Goal: Task Accomplishment & Management: Manage account settings

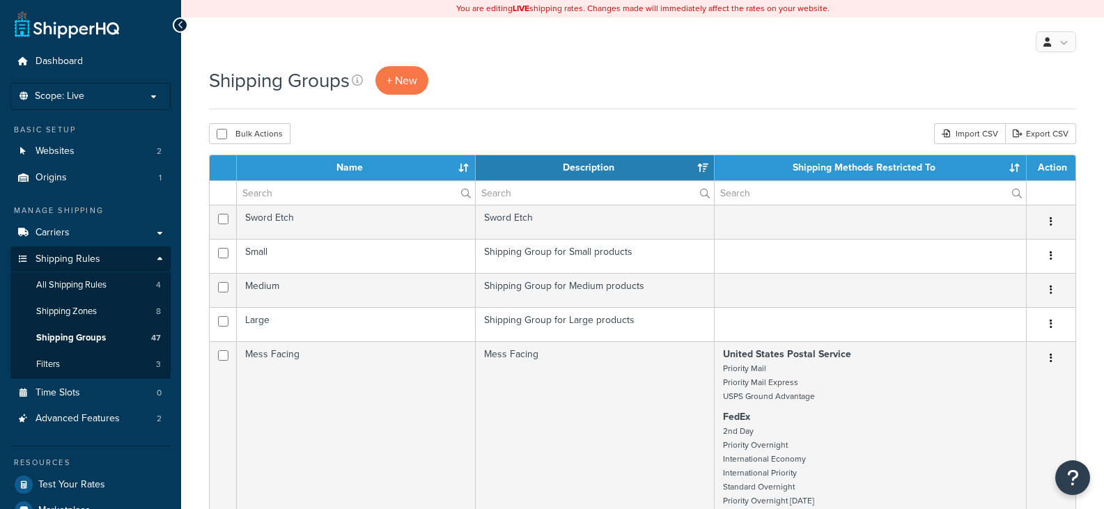
select select "15"
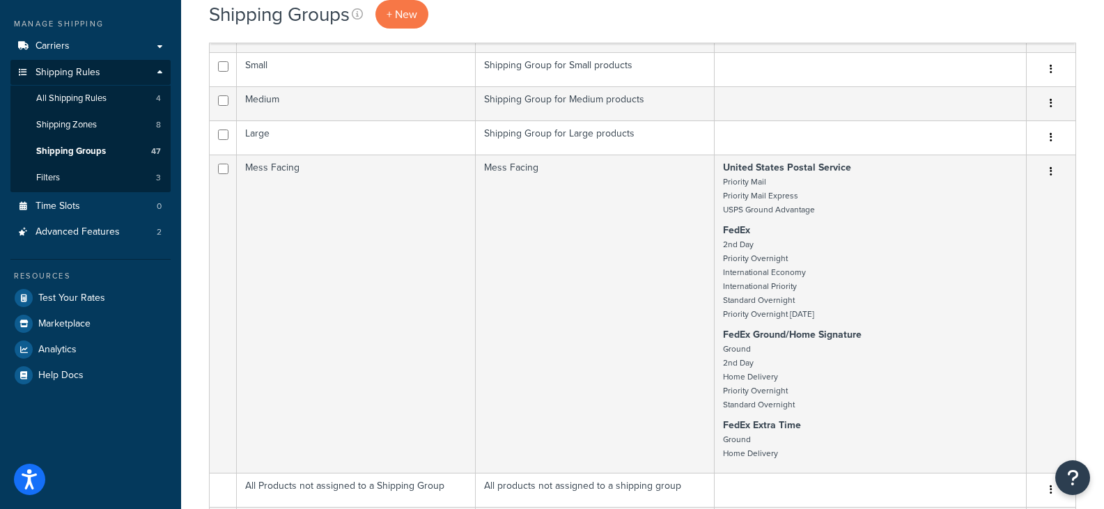
scroll to position [209, 0]
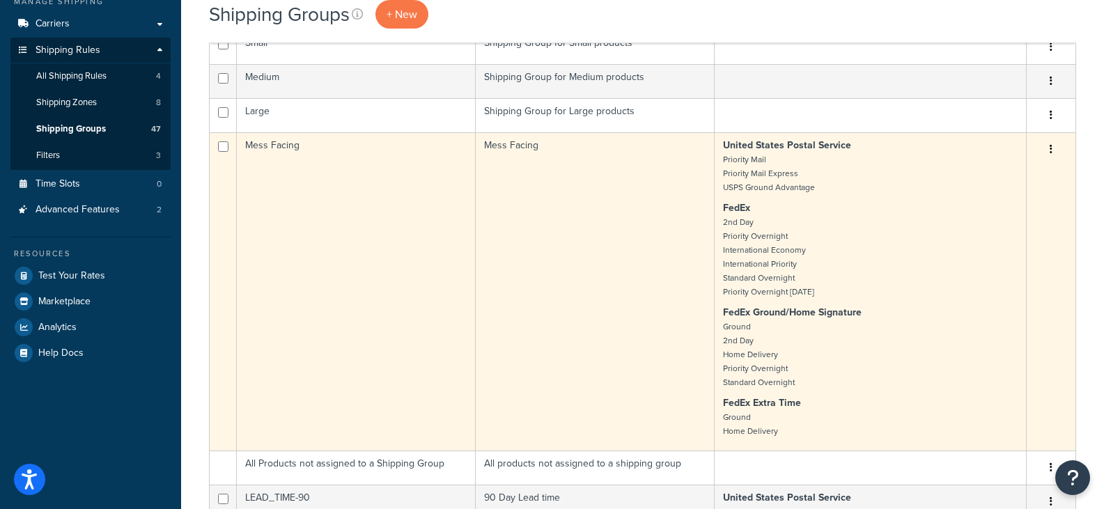
click at [1051, 155] on button "button" at bounding box center [1051, 150] width 20 height 22
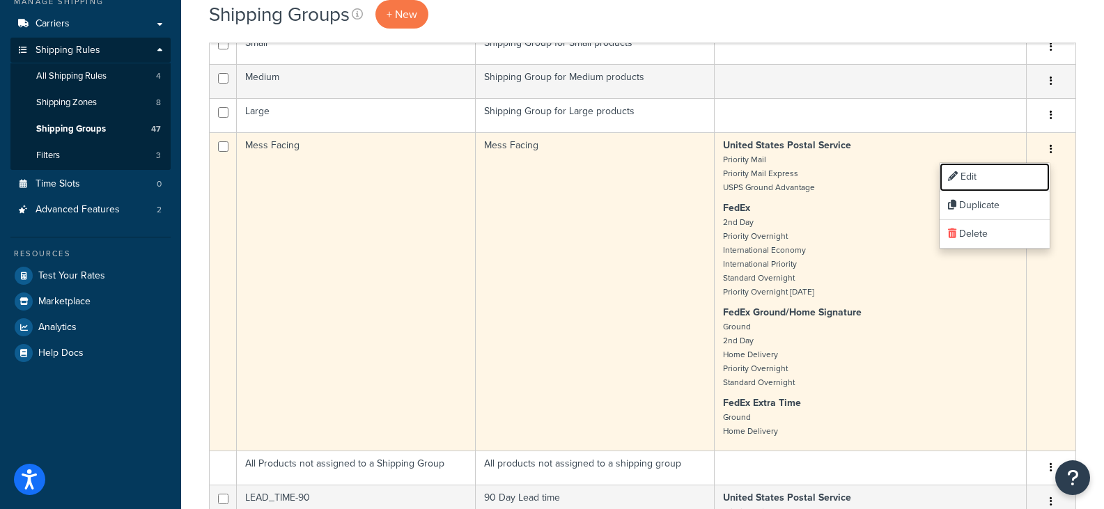
click at [1004, 174] on link "Edit" at bounding box center [995, 177] width 110 height 29
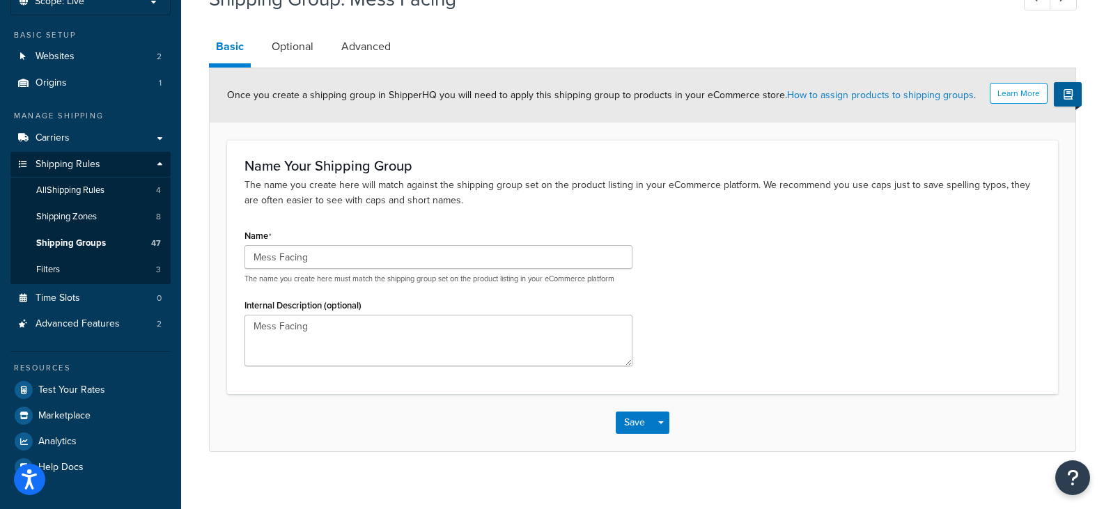
scroll to position [107, 0]
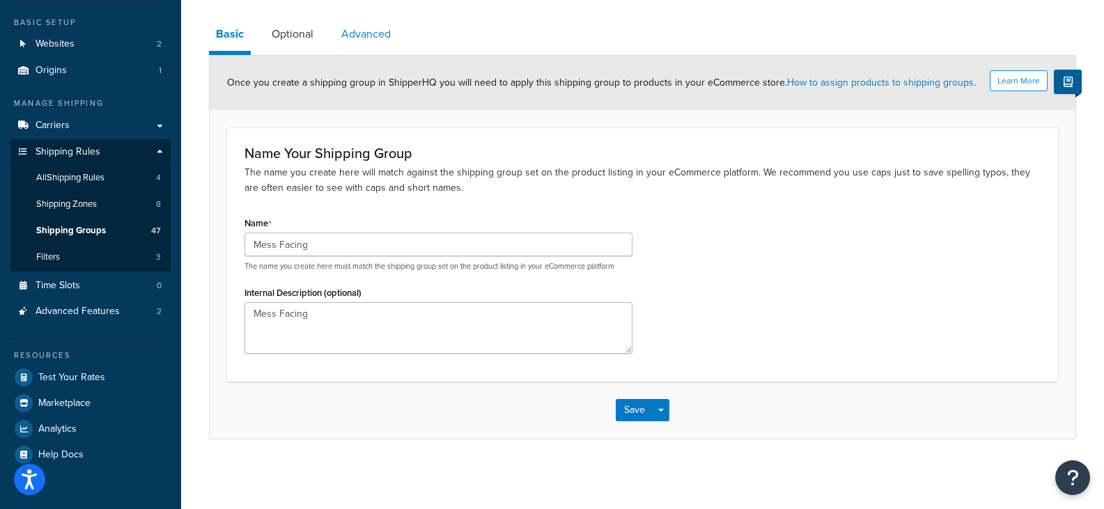
click at [346, 38] on link "Advanced" at bounding box center [365, 33] width 63 height 33
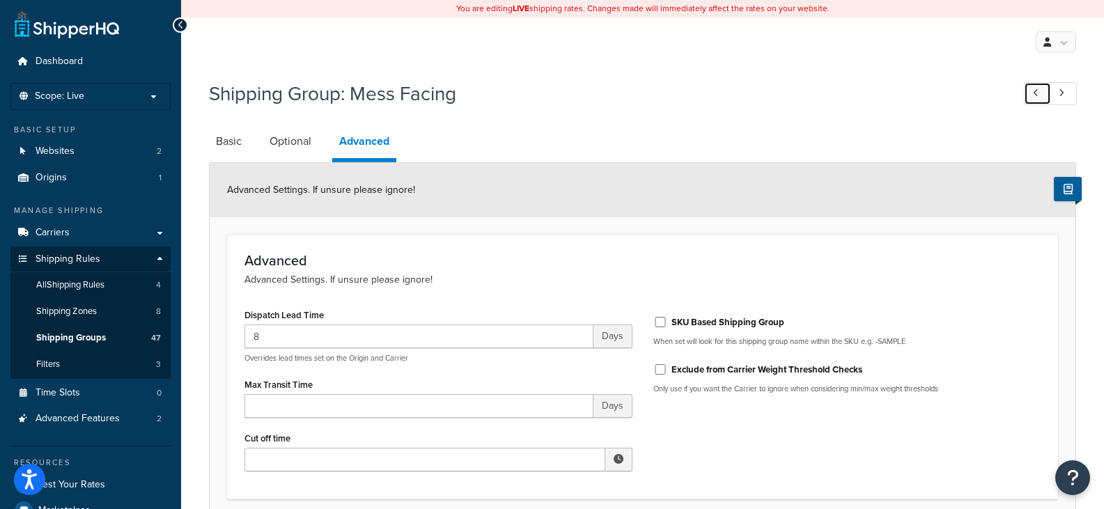
click at [1037, 89] on icon at bounding box center [1036, 92] width 6 height 9
click at [1038, 98] on icon at bounding box center [1036, 92] width 6 height 9
type input "14"
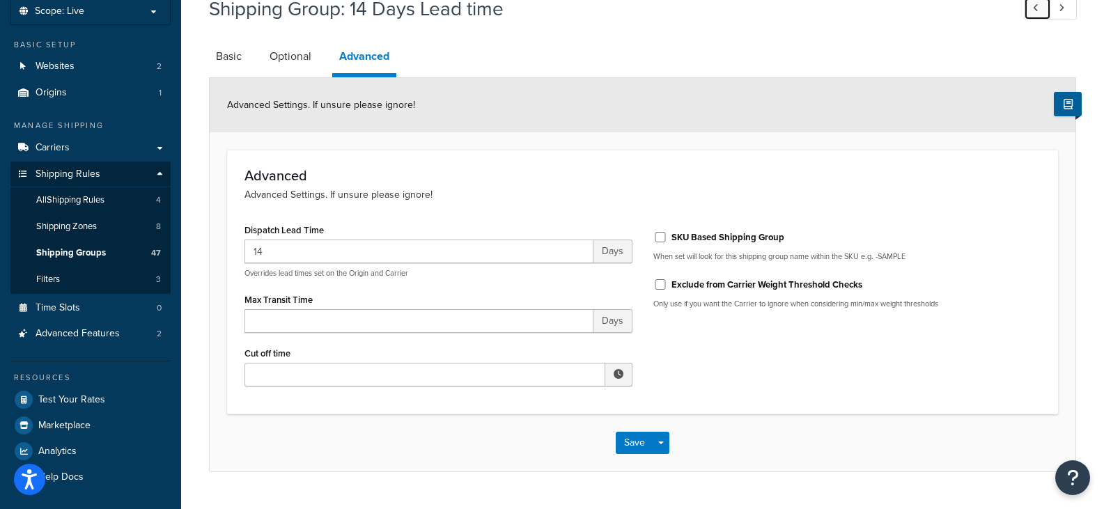
scroll to position [118, 0]
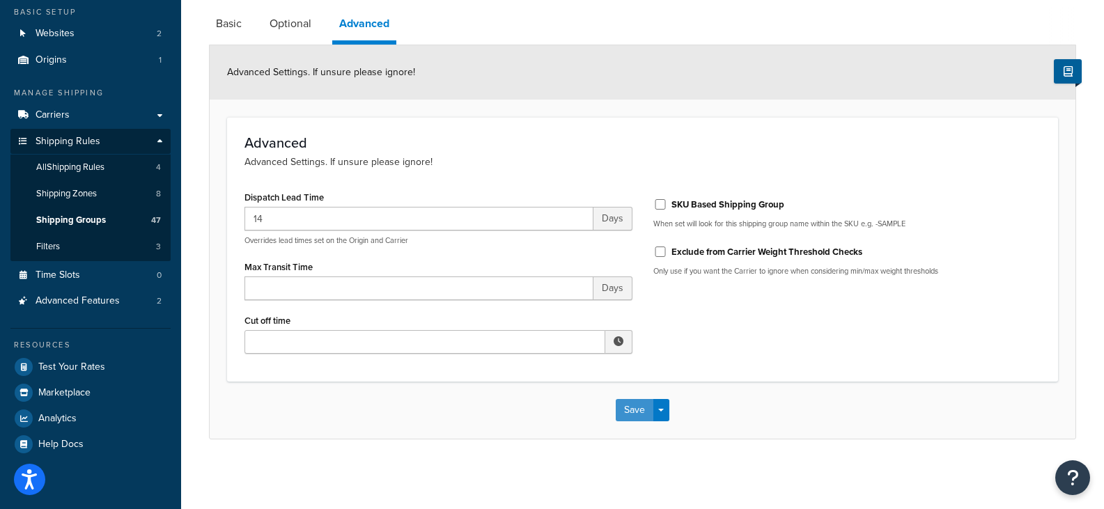
click at [647, 414] on button "Save" at bounding box center [635, 410] width 38 height 22
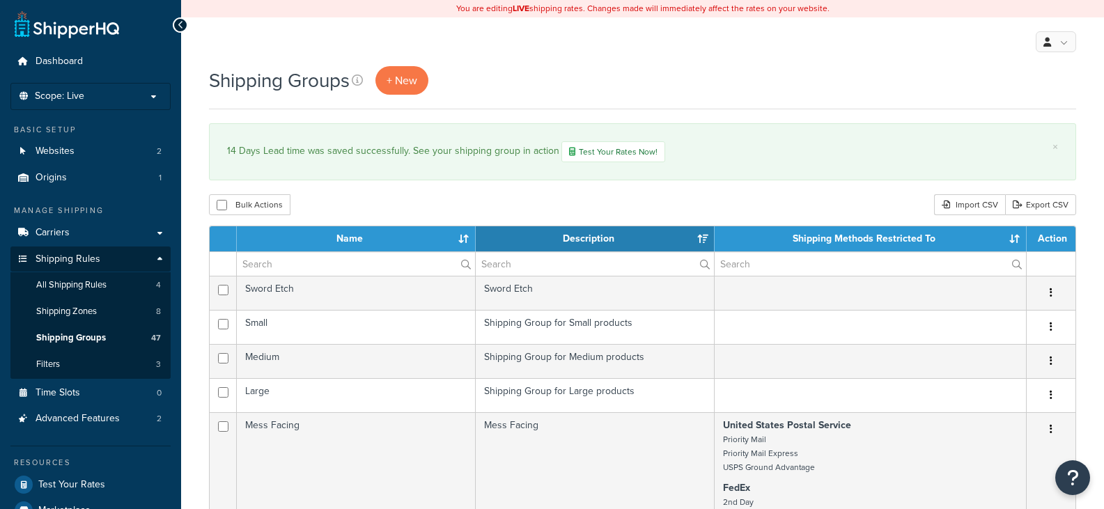
select select "15"
